Goal: Task Accomplishment & Management: Use online tool/utility

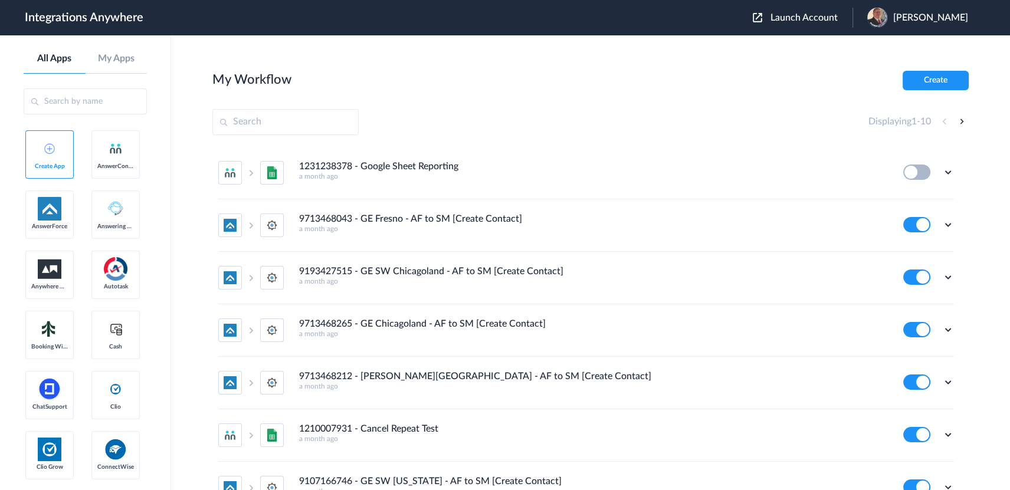
click at [799, 22] on span "Launch Account" at bounding box center [804, 17] width 67 height 9
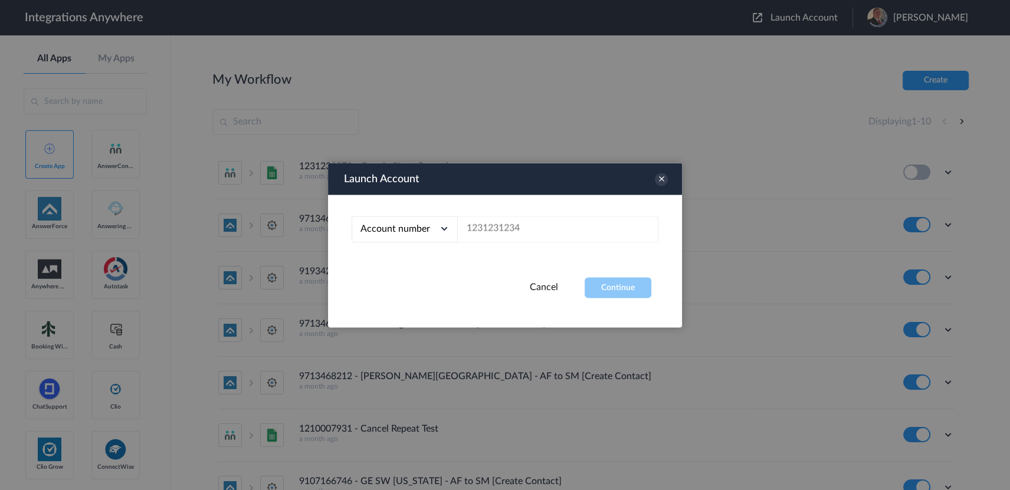
drag, startPoint x: 567, startPoint y: 214, endPoint x: 542, endPoint y: 232, distance: 30.0
click at [566, 214] on div "Account number Account number Email address" at bounding box center [505, 236] width 354 height 83
click at [542, 232] on input "text" at bounding box center [558, 229] width 201 height 27
paste input "9713613155"
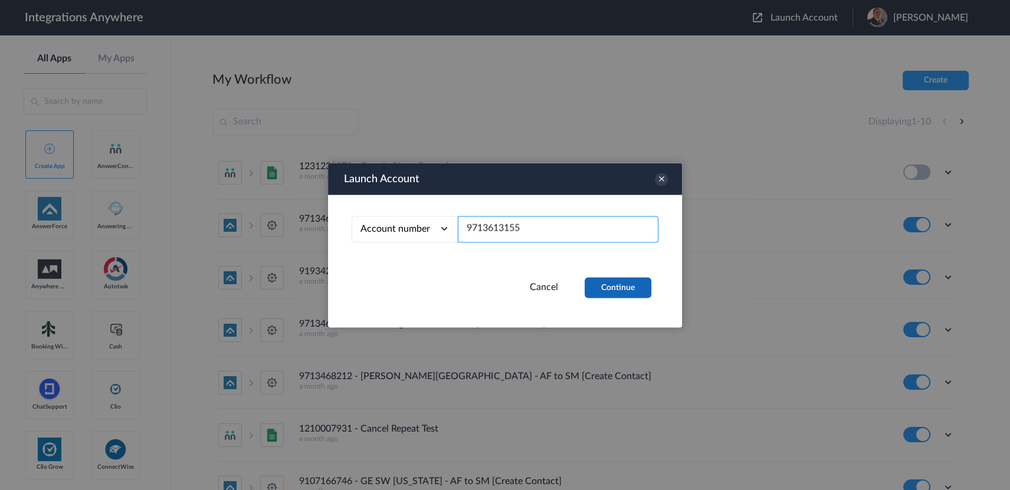
type input "9713613155"
click at [608, 283] on button "Continue" at bounding box center [618, 287] width 67 height 21
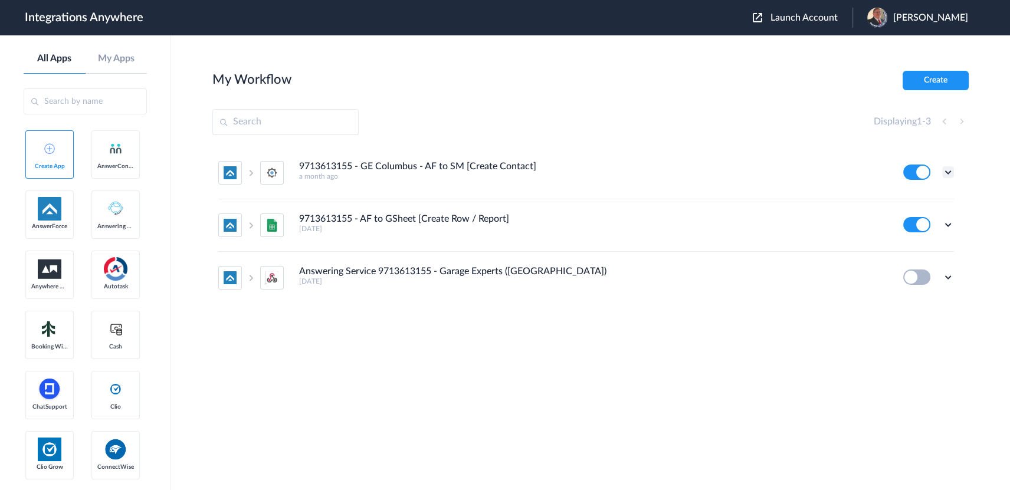
click at [948, 173] on icon at bounding box center [948, 172] width 12 height 12
click at [904, 200] on link "Edit" at bounding box center [900, 199] width 28 height 8
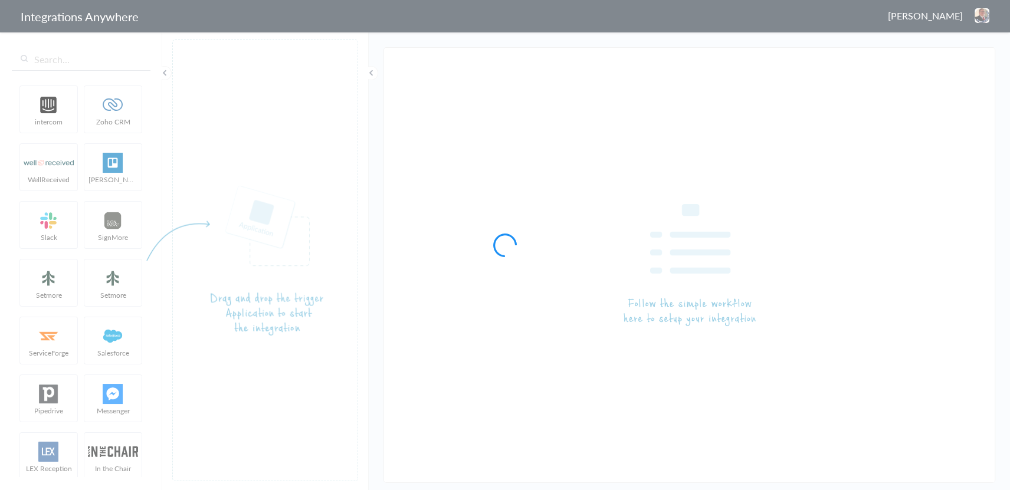
type input "9713613155 - GE Columbus - AF to SM [Create Contact]"
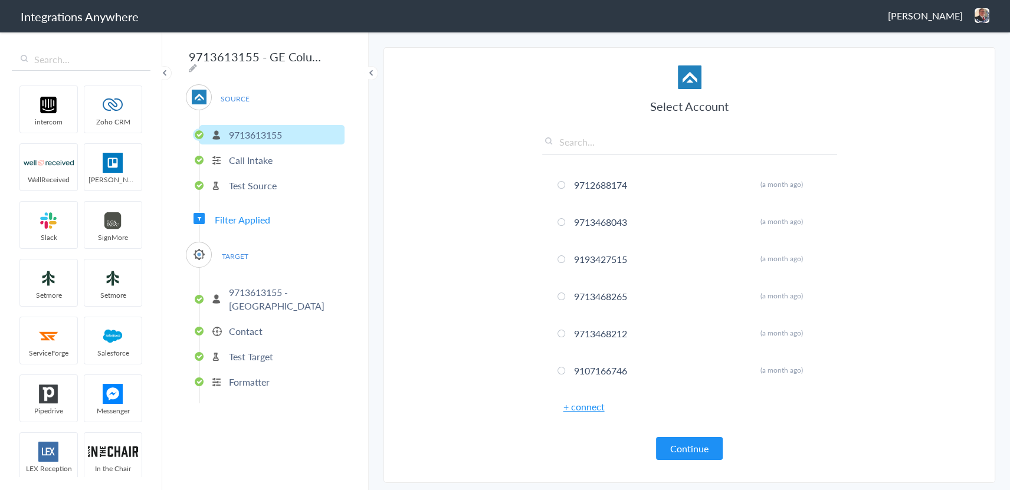
click at [242, 217] on span "Filter Applied" at bounding box center [242, 220] width 55 height 14
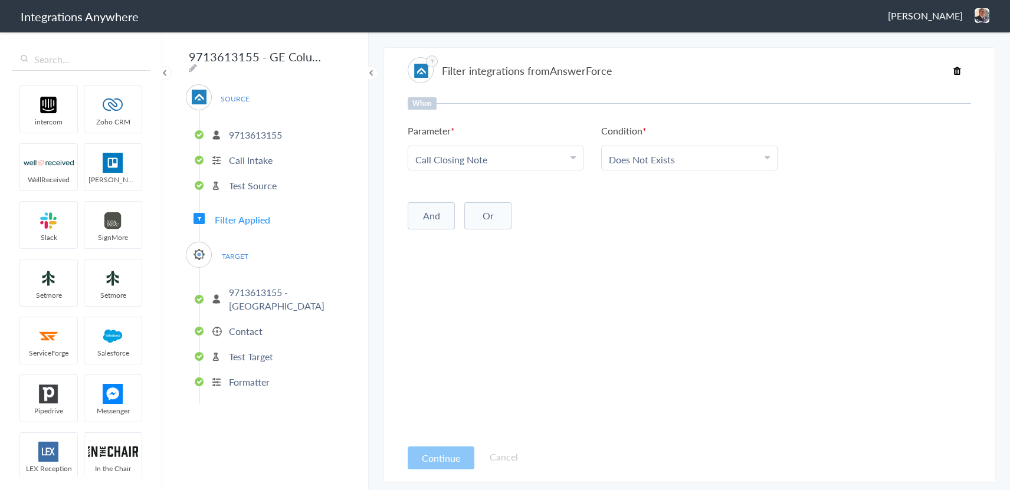
click at [246, 329] on p "Contact" at bounding box center [246, 332] width 34 height 14
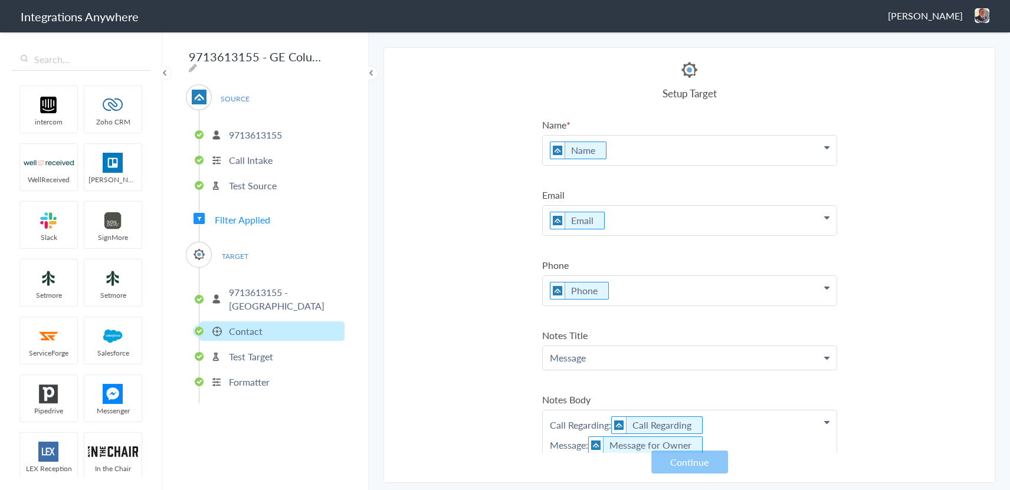
click at [240, 294] on p "9713613155 - [GEOGRAPHIC_DATA]" at bounding box center [285, 299] width 113 height 27
